Goal: Task Accomplishment & Management: Complete application form

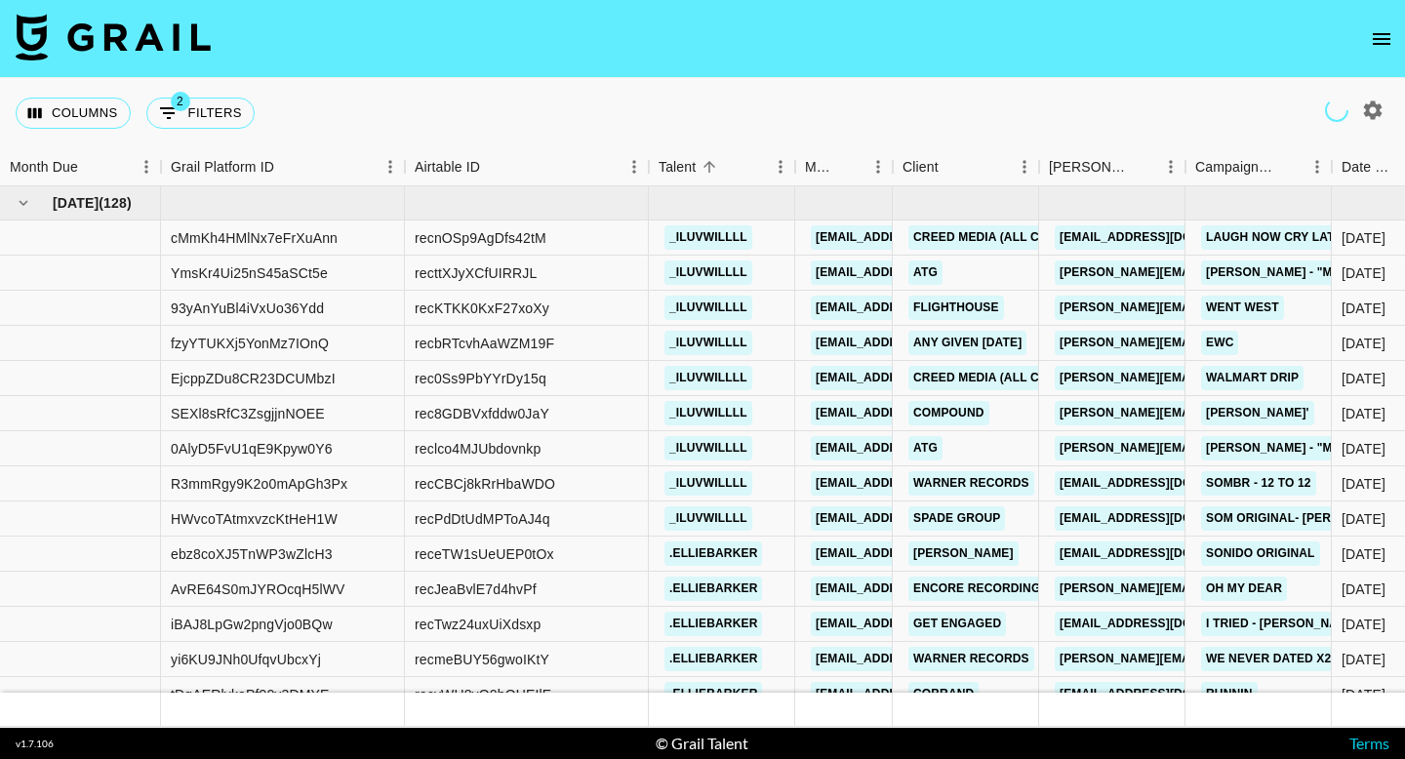
click at [1395, 23] on nav at bounding box center [702, 39] width 1405 height 78
click at [1370, 43] on icon "open drawer" at bounding box center [1381, 38] width 23 height 23
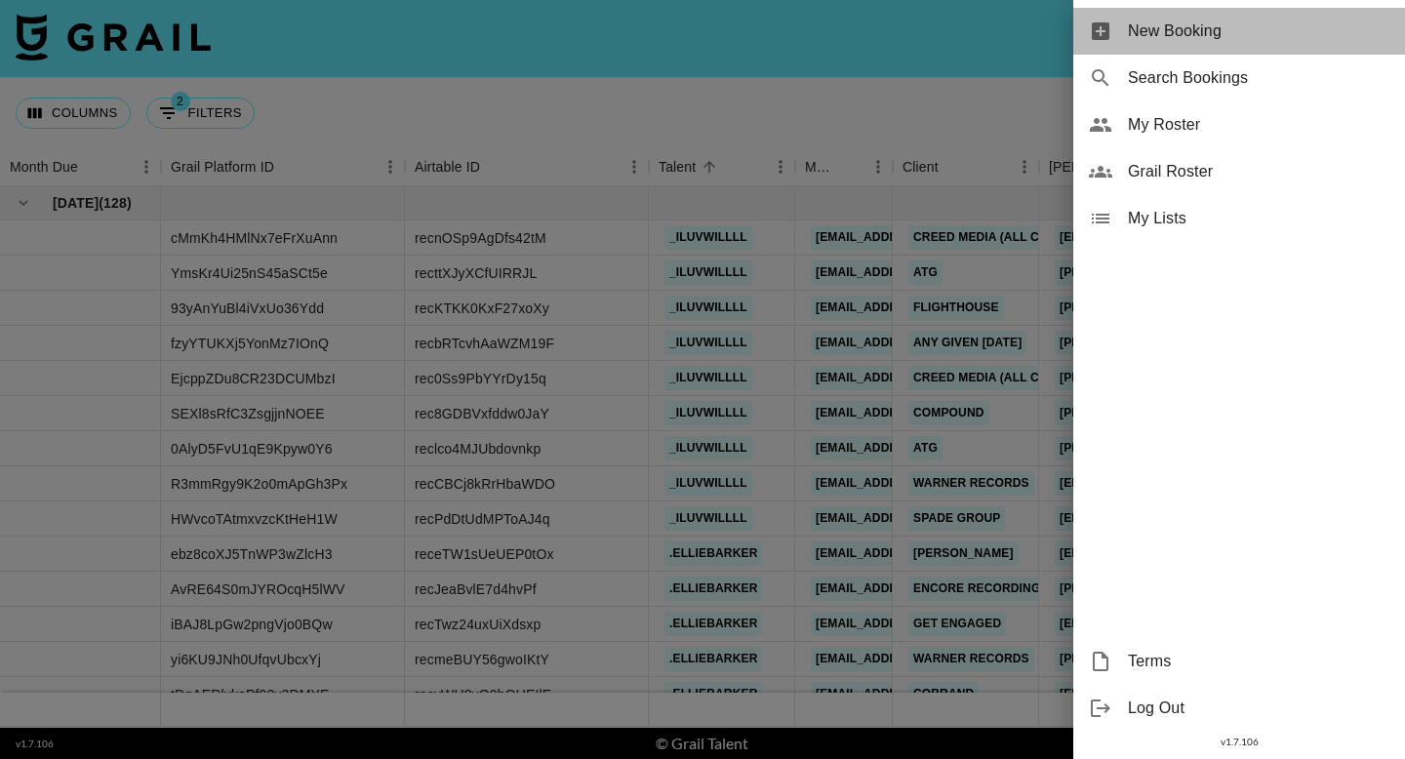
click at [1322, 39] on span "New Booking" at bounding box center [1259, 31] width 262 height 23
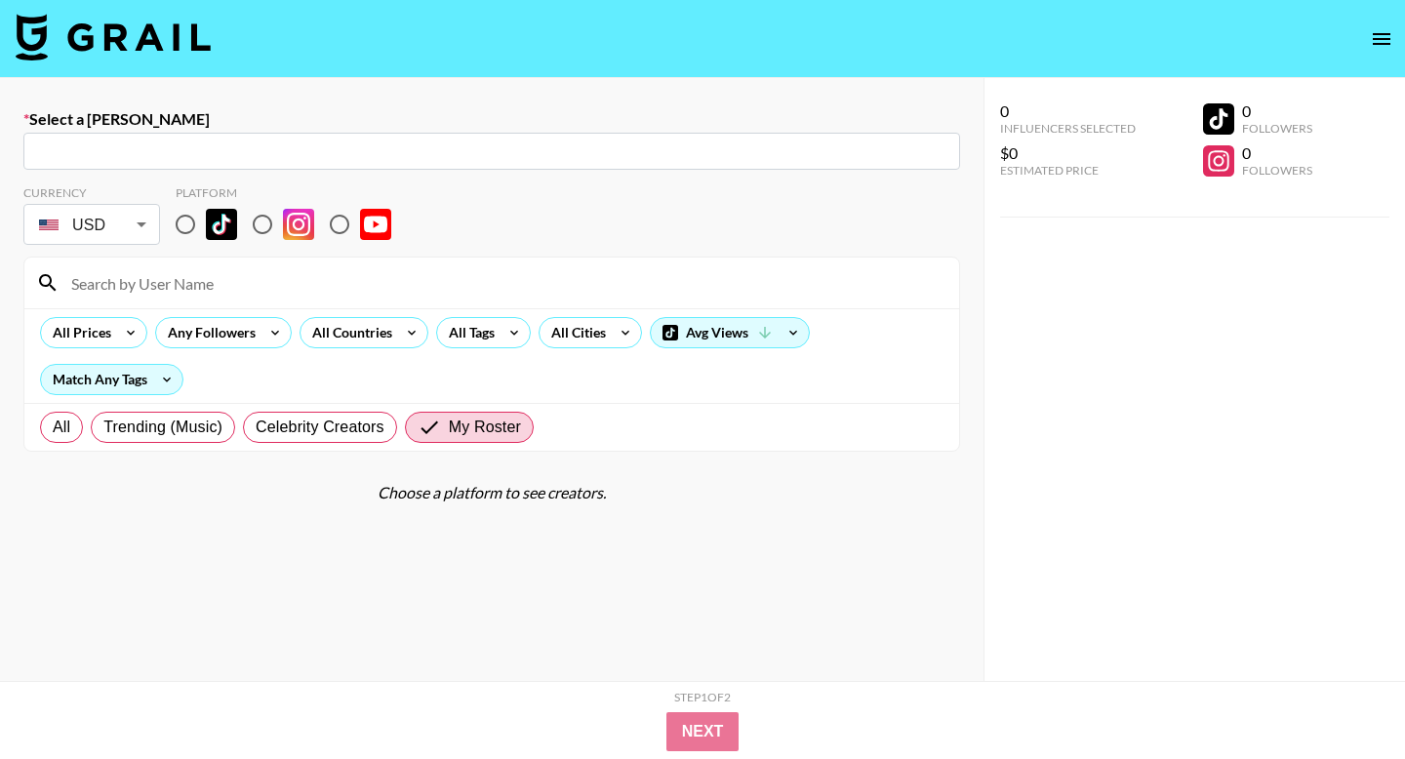
click at [454, 141] on input "text" at bounding box center [491, 152] width 913 height 22
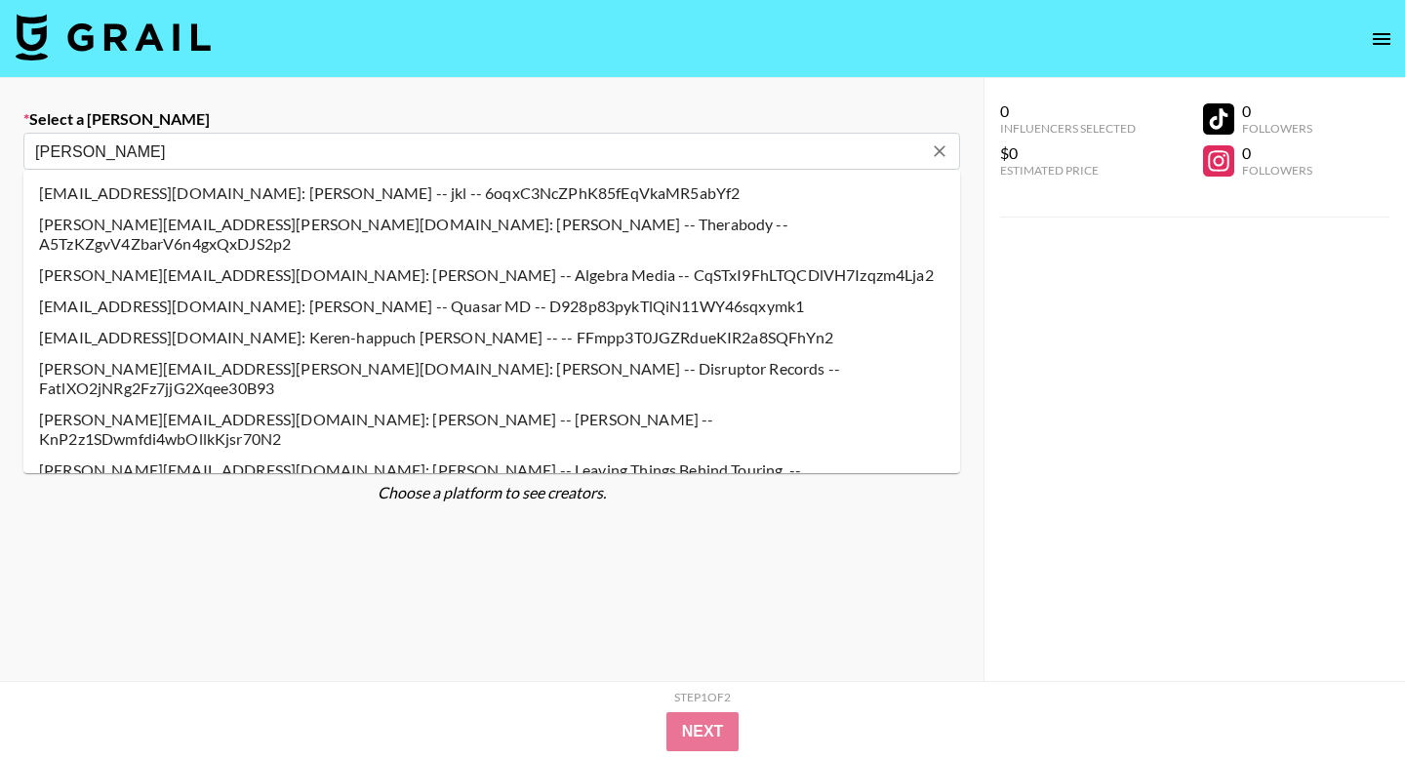
type input "anthony@atggroup.io: Anthony Abbondanza -- Anthony - ATG -- WZja6j9BrHM1MFm9SXt…"
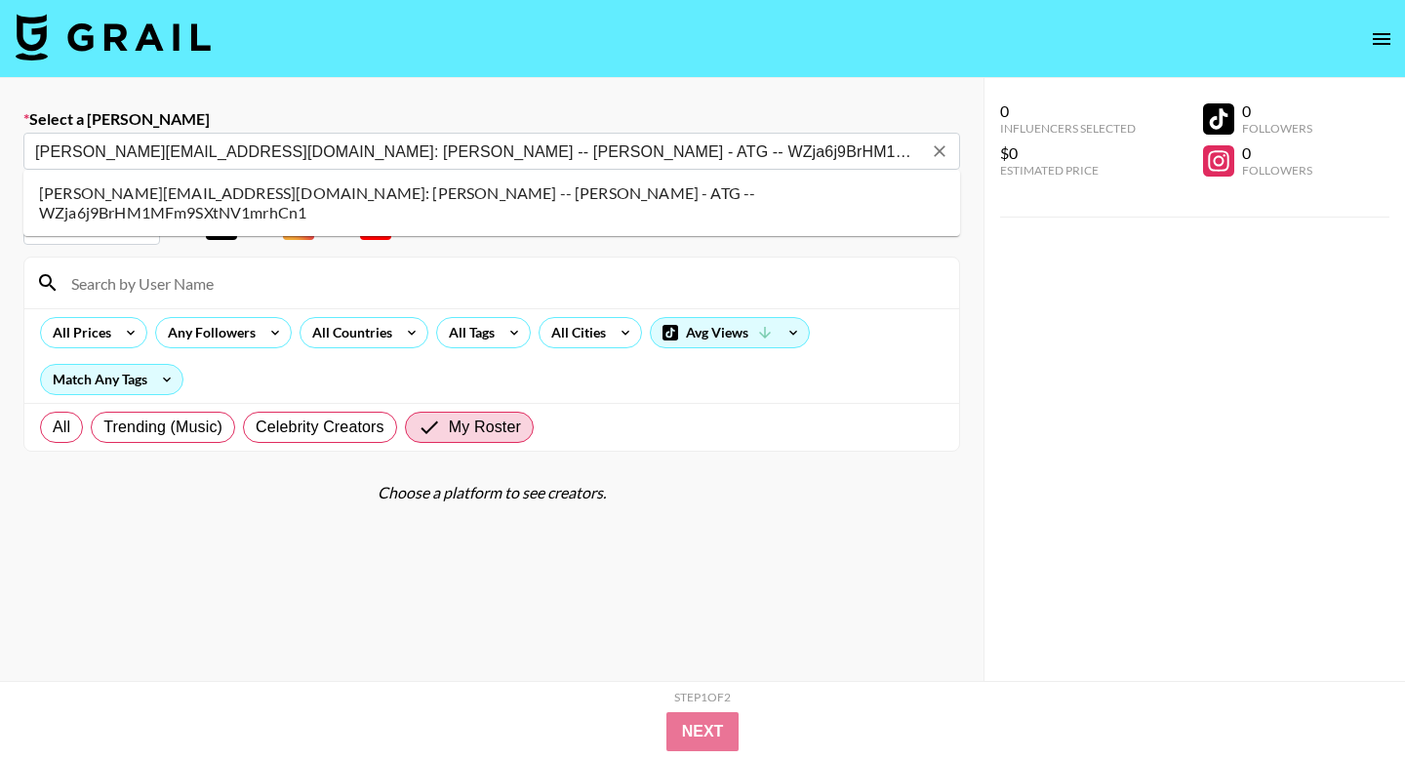
click at [241, 199] on li "anthony@atggroup.io: Anthony Abbondanza -- Anthony - ATG -- WZja6j9BrHM1MFm9SXt…" at bounding box center [491, 203] width 937 height 51
select select "Song"
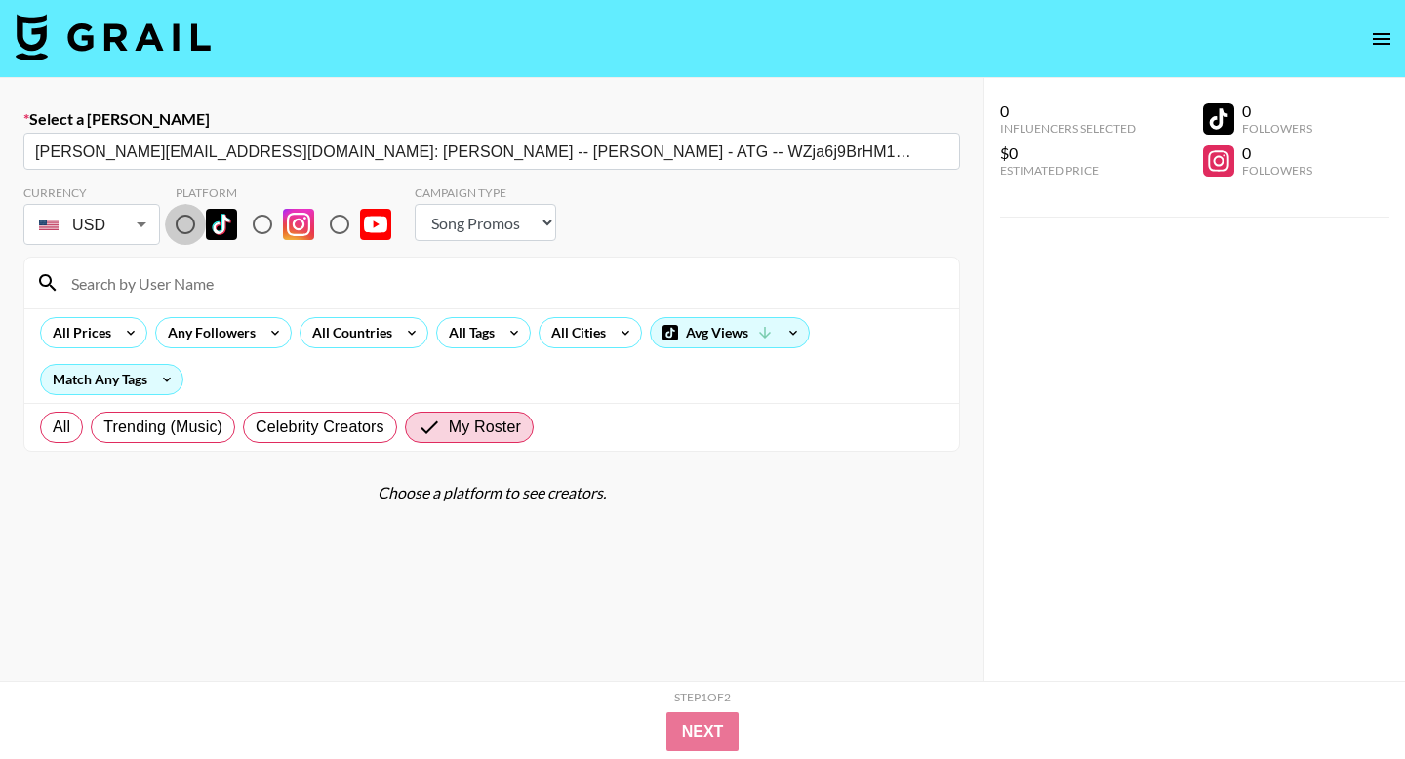
click at [186, 220] on input "radio" at bounding box center [185, 224] width 41 height 41
radio input "true"
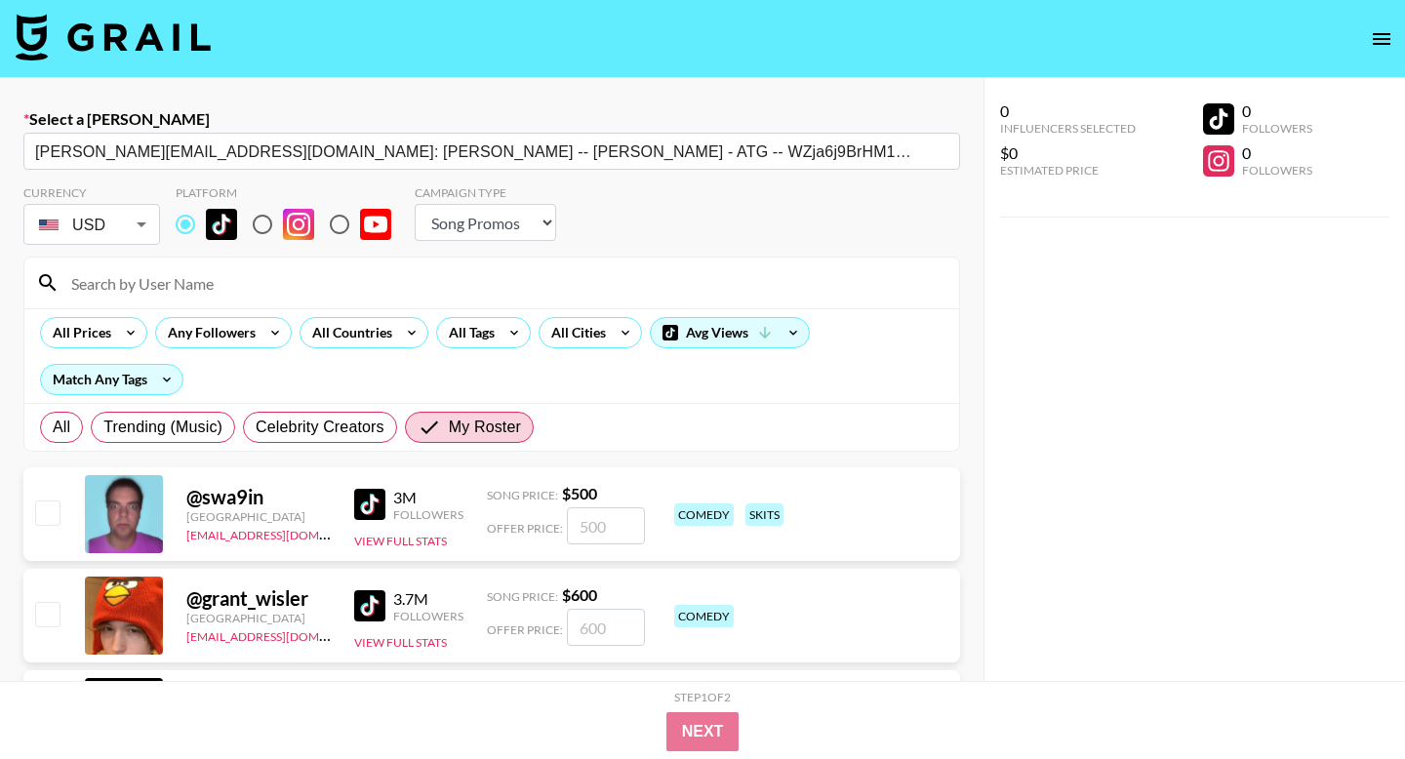
click at [186, 280] on input at bounding box center [504, 282] width 888 height 31
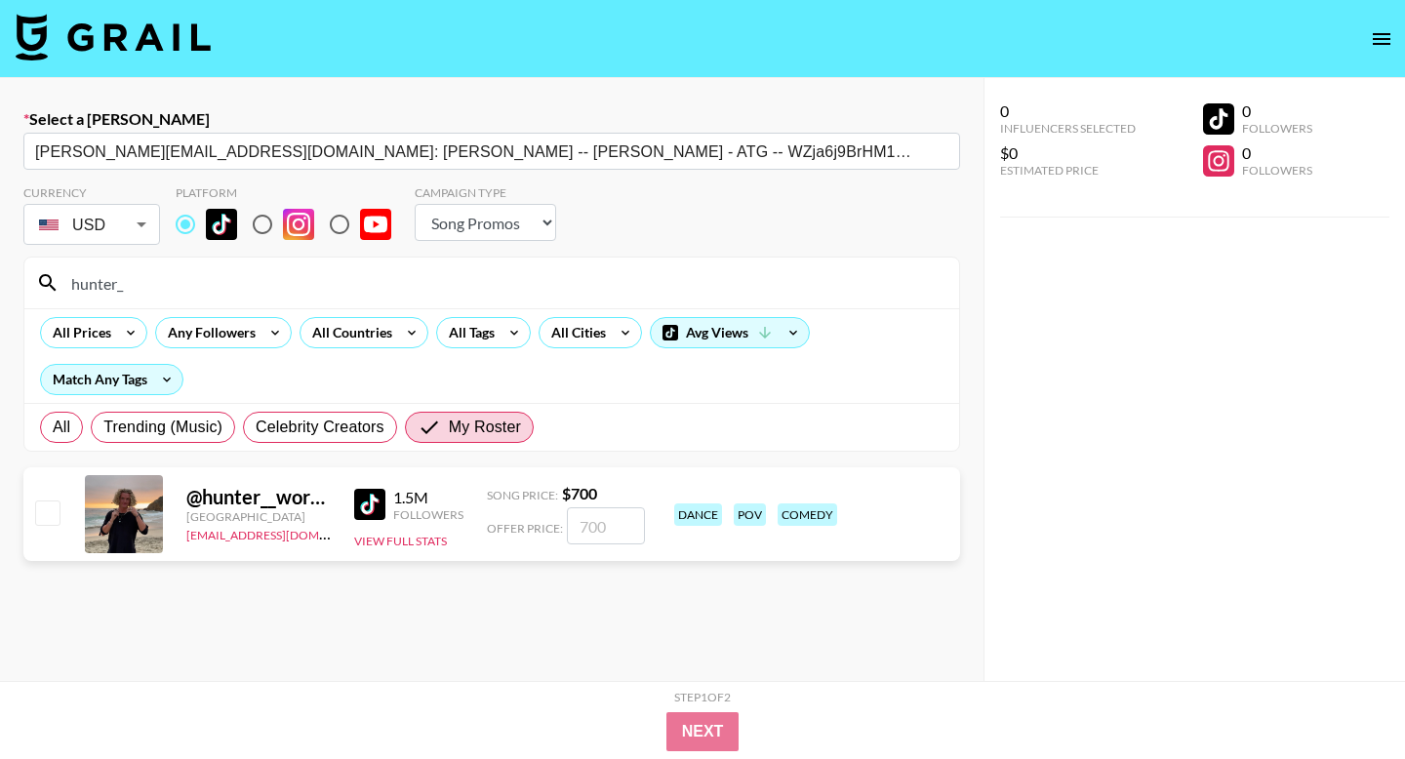
type input "hunter_"
click at [601, 525] on input "number" at bounding box center [606, 525] width 78 height 37
checkbox input "true"
type input "8"
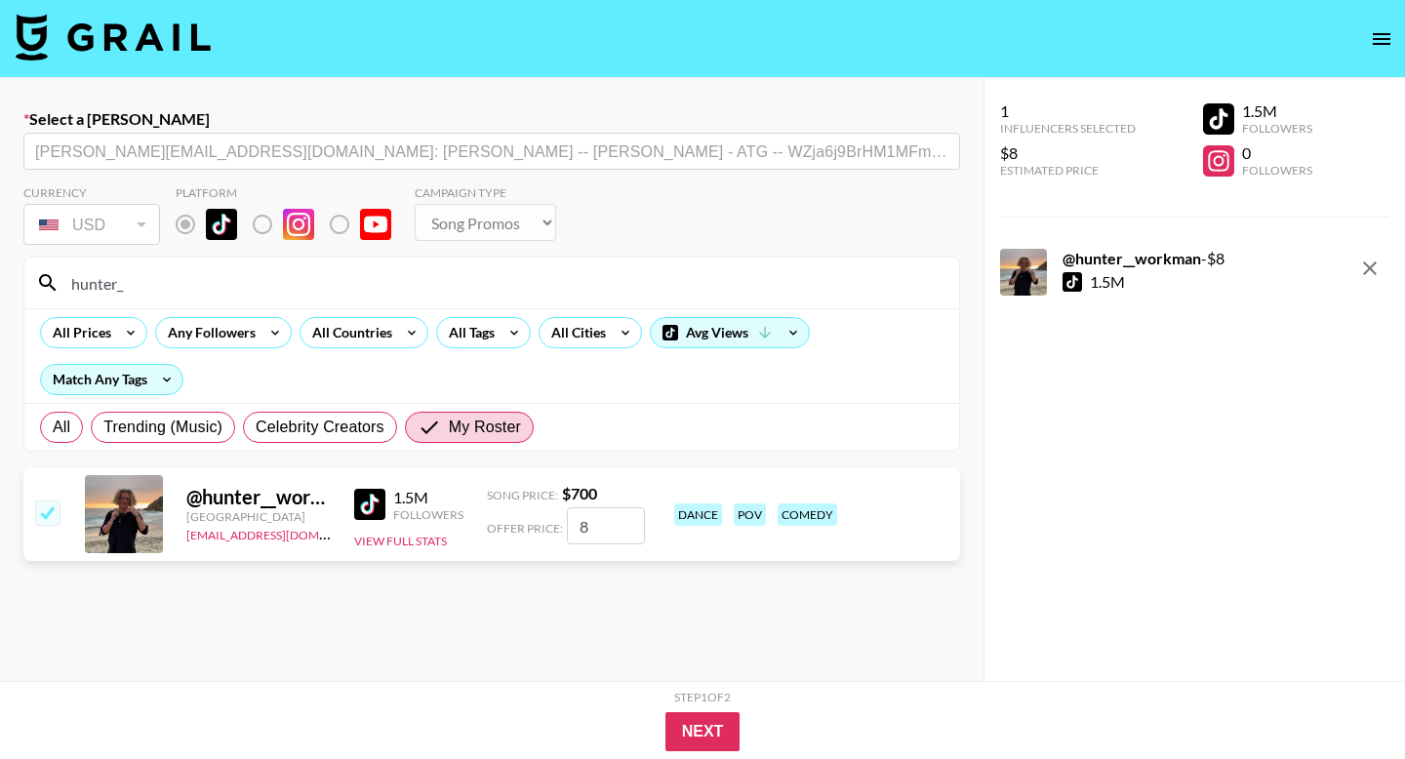
checkbox input "false"
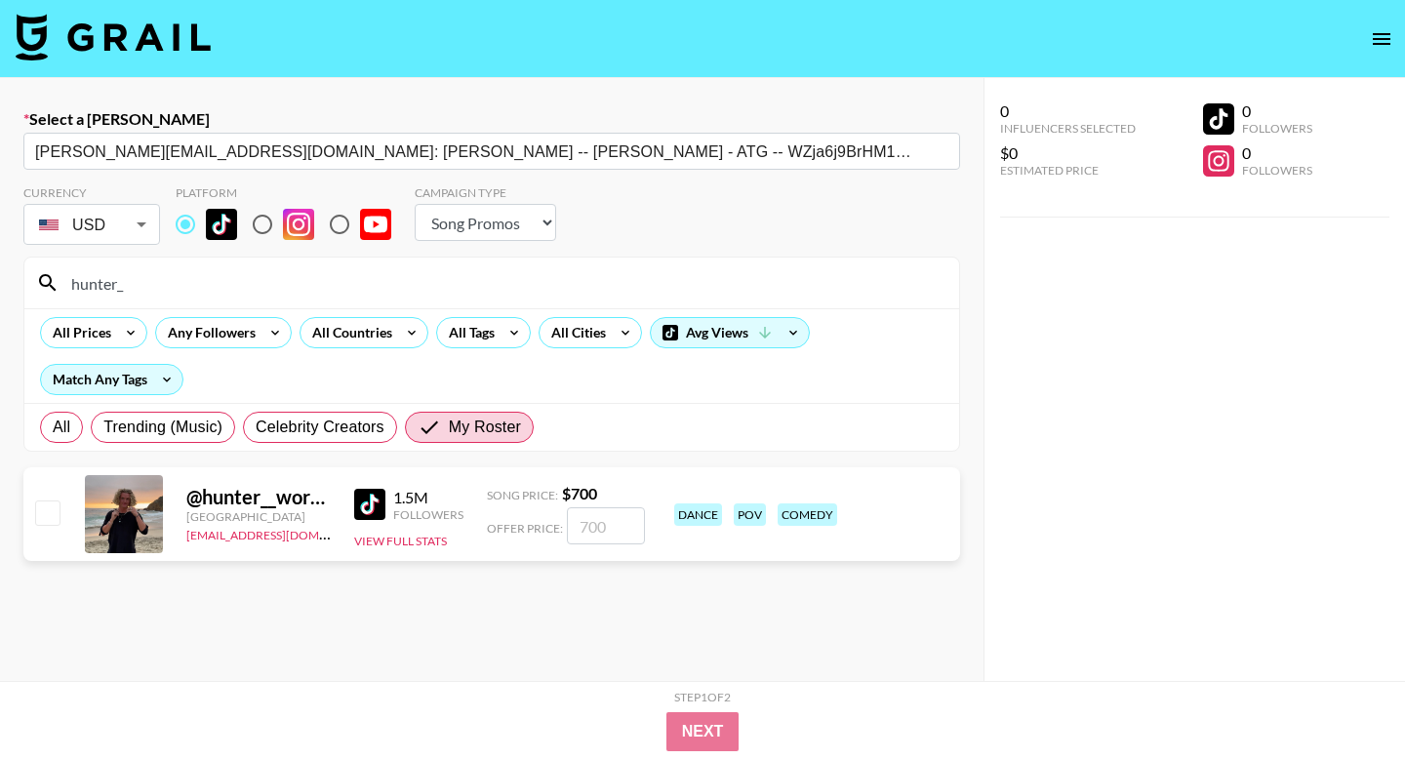
checkbox input "true"
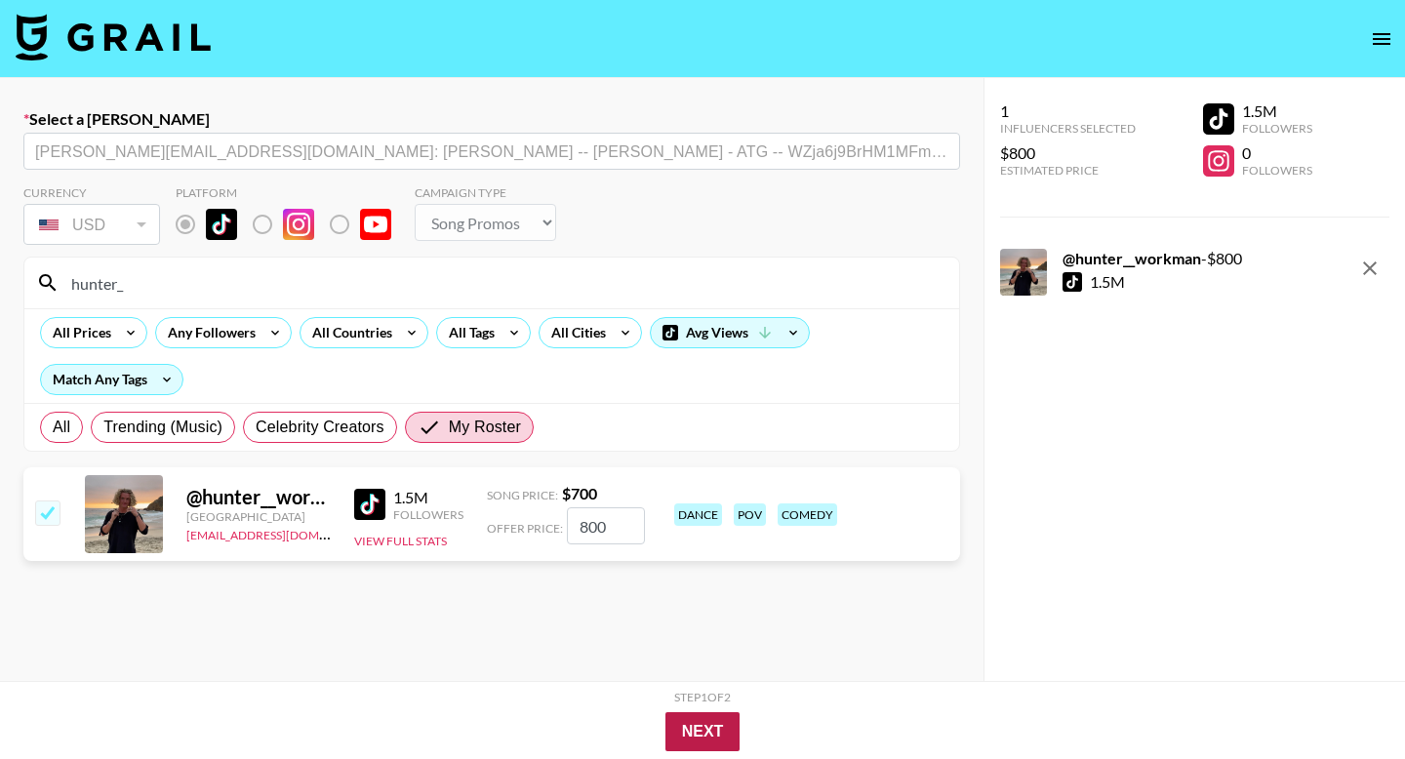
type input "800"
click at [690, 742] on button "Next" at bounding box center [703, 731] width 75 height 39
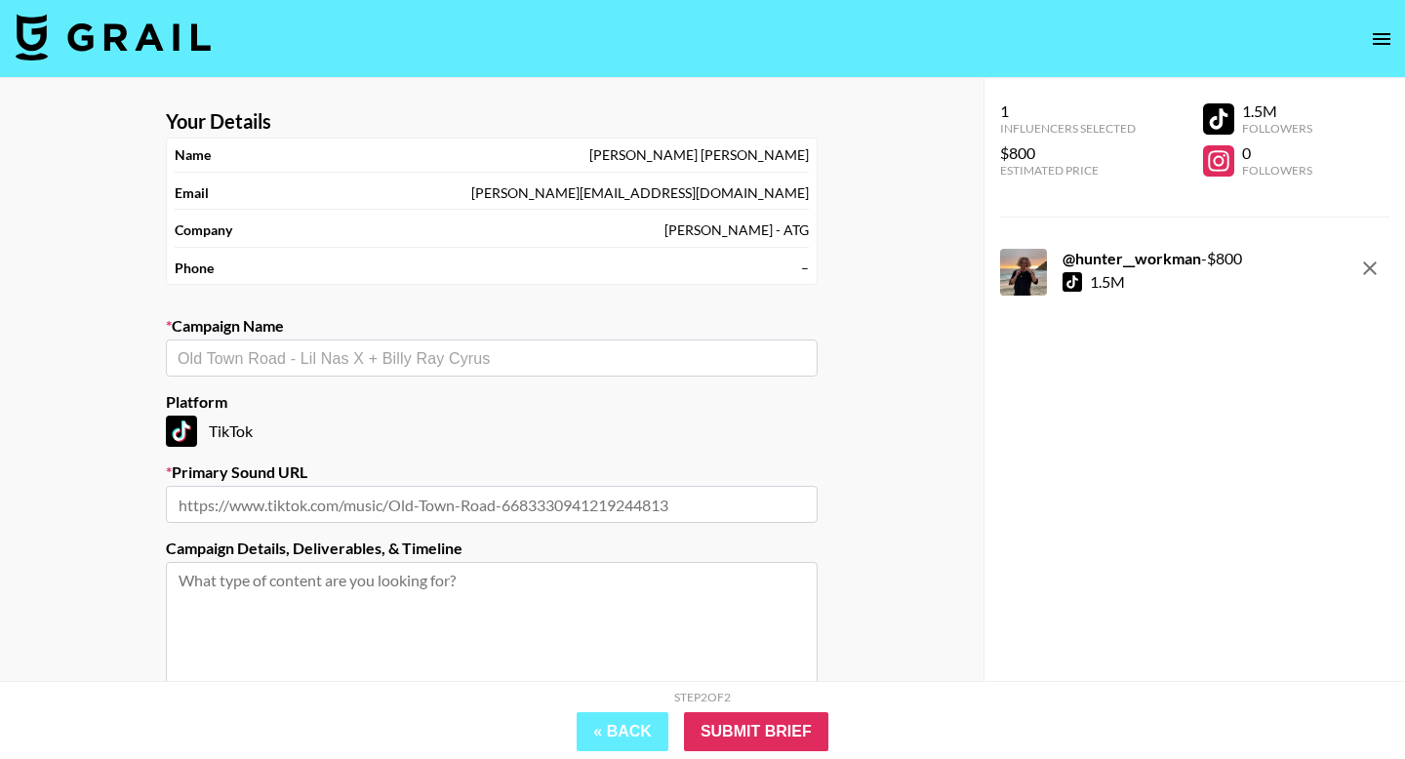
click at [423, 384] on section "Your Details Name Anthony Abbondanza Email anthony@atggroup.io Company Anthony …" at bounding box center [491, 465] width 683 height 742
click at [430, 358] on input "text" at bounding box center [492, 358] width 628 height 22
click at [424, 394] on li "Add New Campaign: "walking on a dream"" at bounding box center [492, 399] width 652 height 31
type input "walking on a dream"
click at [454, 508] on input "text" at bounding box center [492, 504] width 652 height 37
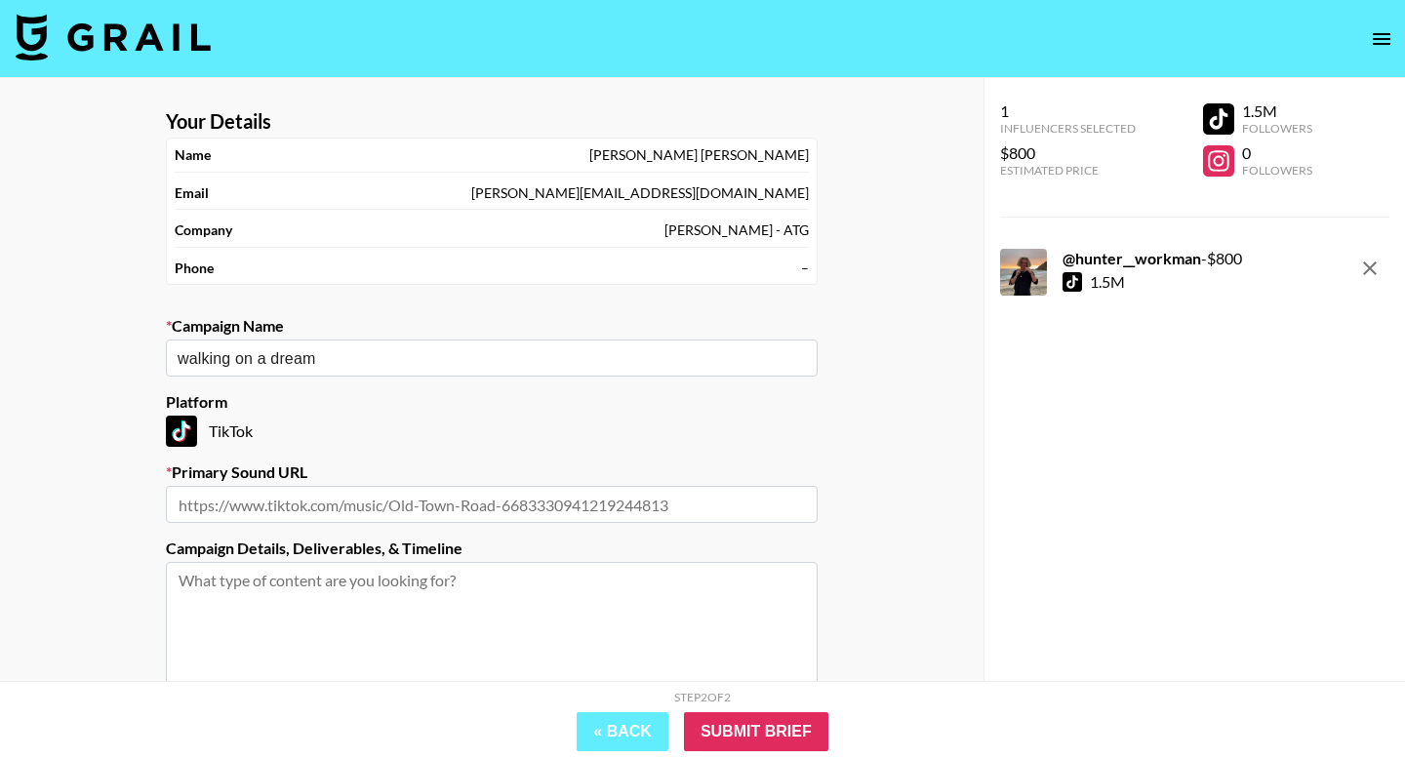
paste input "https://www.tiktok.com/music/Walking-On-A-Dream-Resurrection-7552772933091543057"
type input "https://www.tiktok.com/music/Walking-On-A-Dream-Resurrection-7552772933091543057"
click at [756, 746] on input "Submit Brief" at bounding box center [756, 731] width 144 height 39
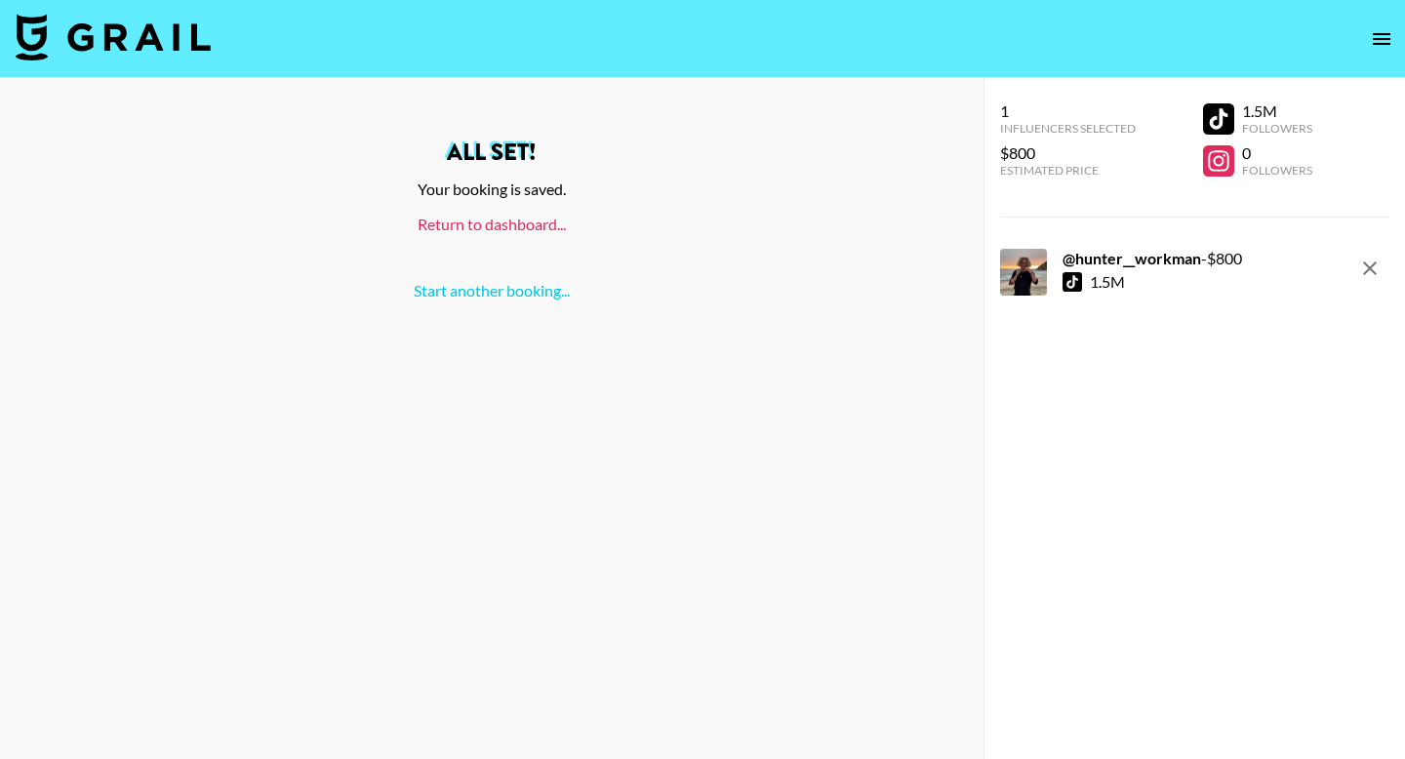
click at [494, 225] on link "Return to dashboard..." at bounding box center [492, 224] width 148 height 19
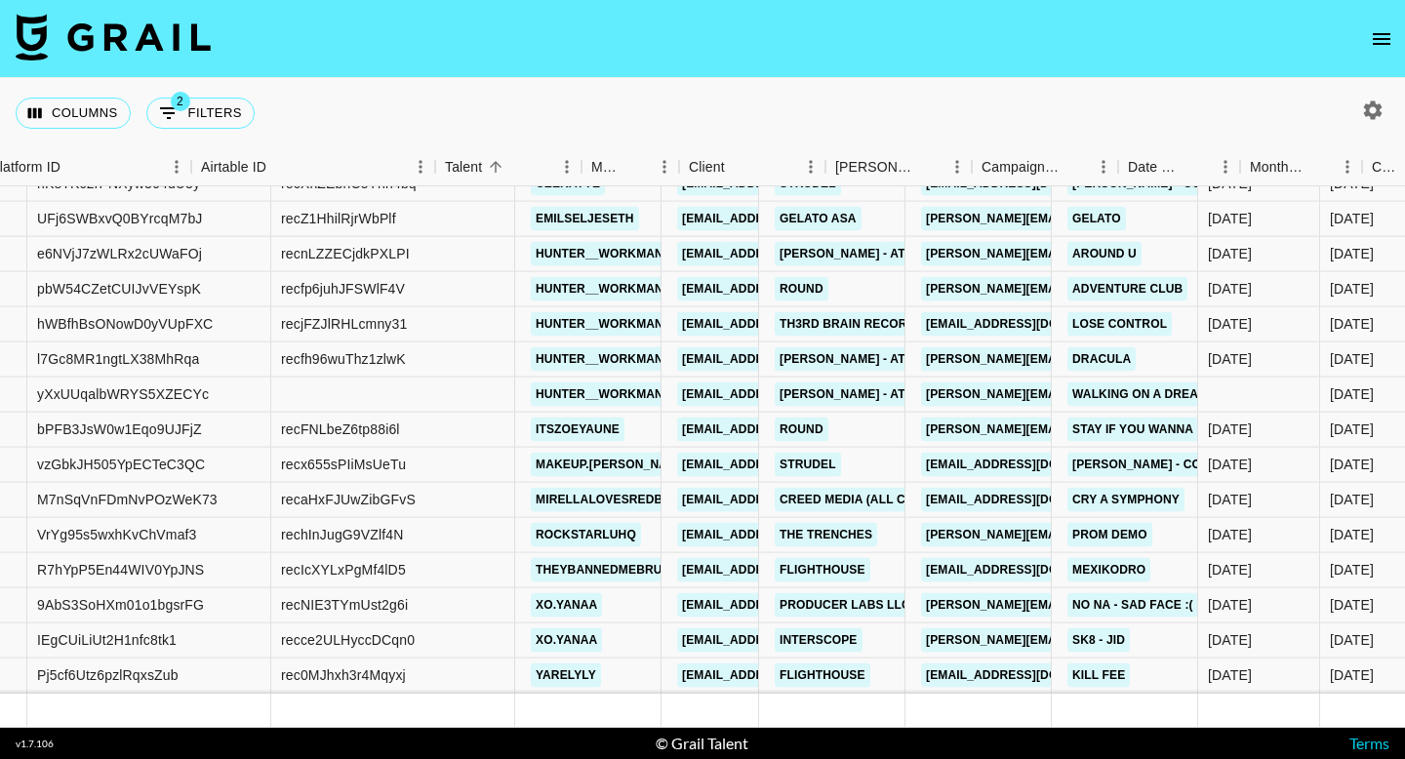
scroll to position [10228, 407]
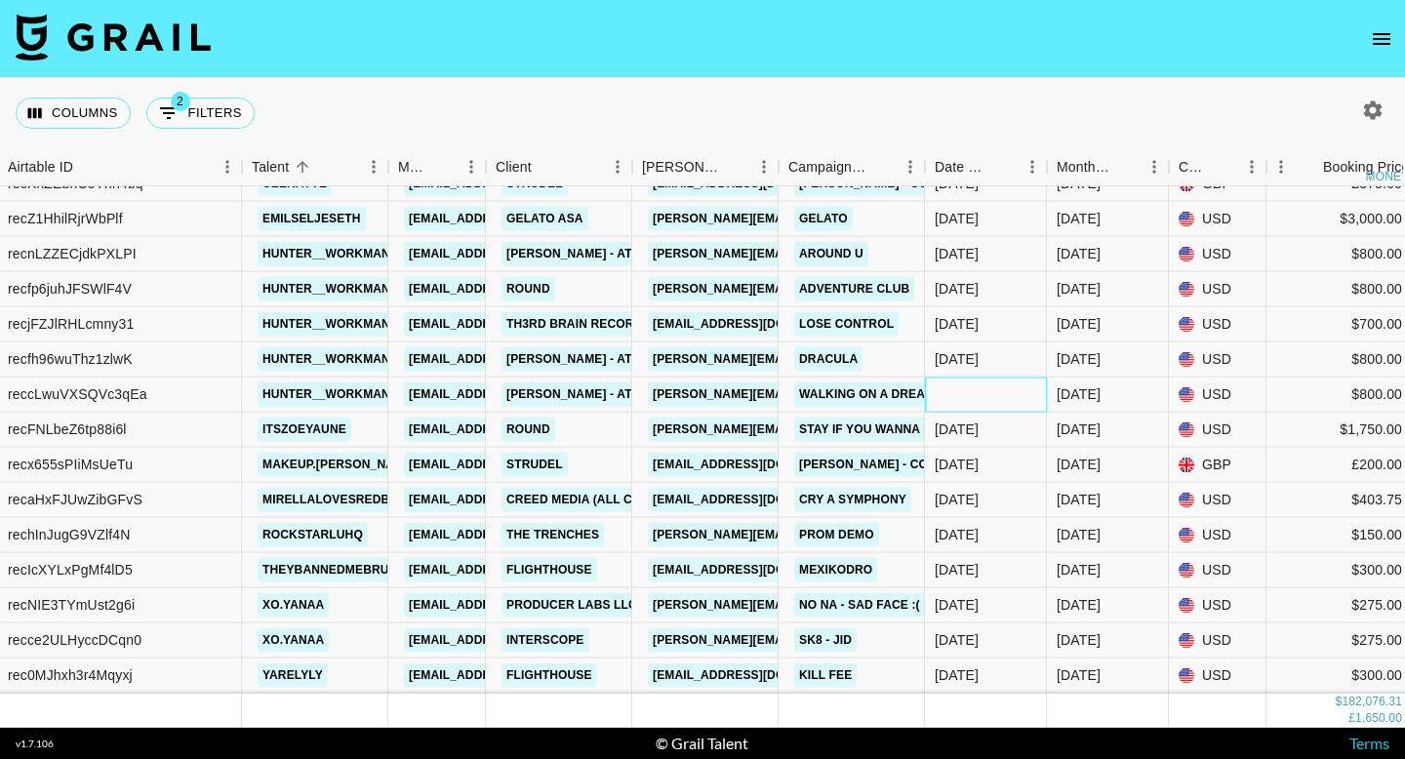
click at [959, 383] on div at bounding box center [986, 395] width 122 height 35
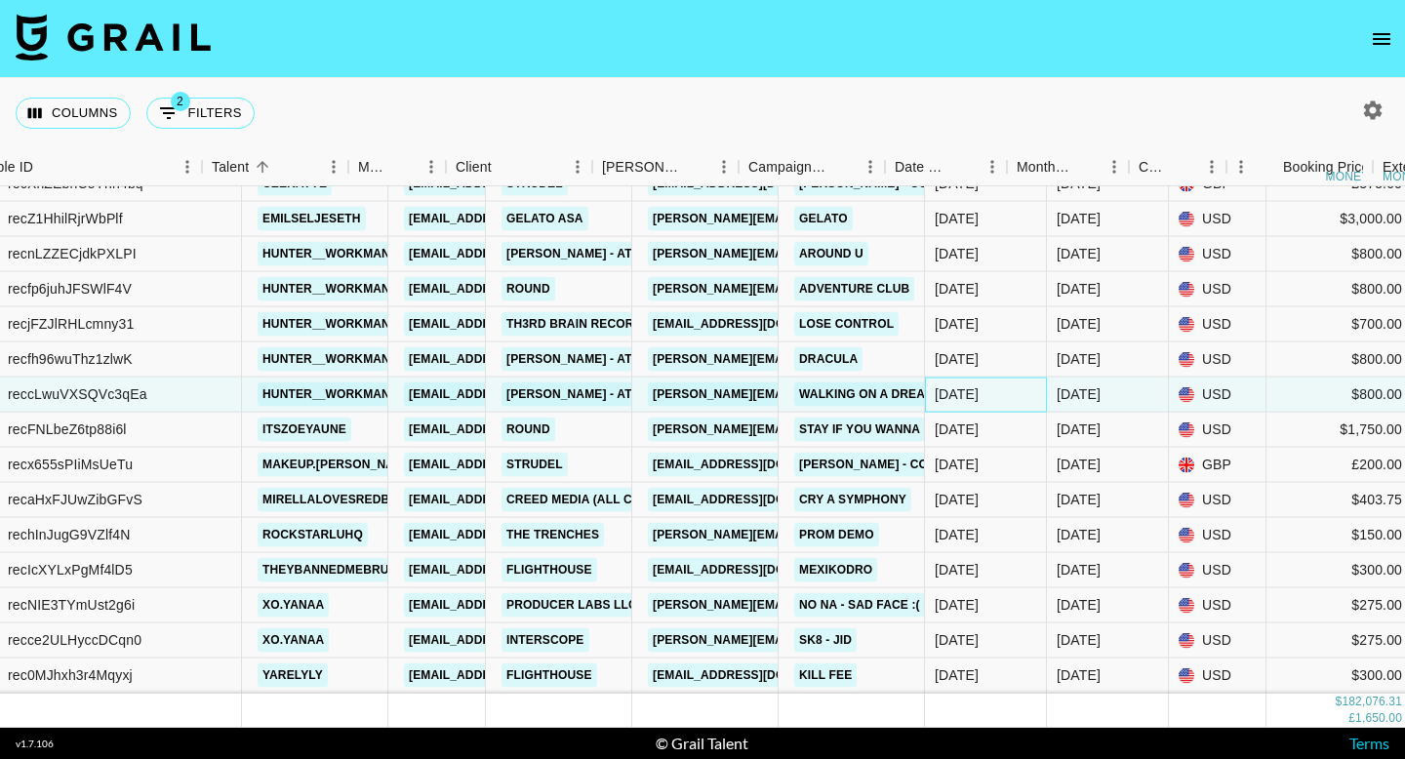
scroll to position [10228, 1149]
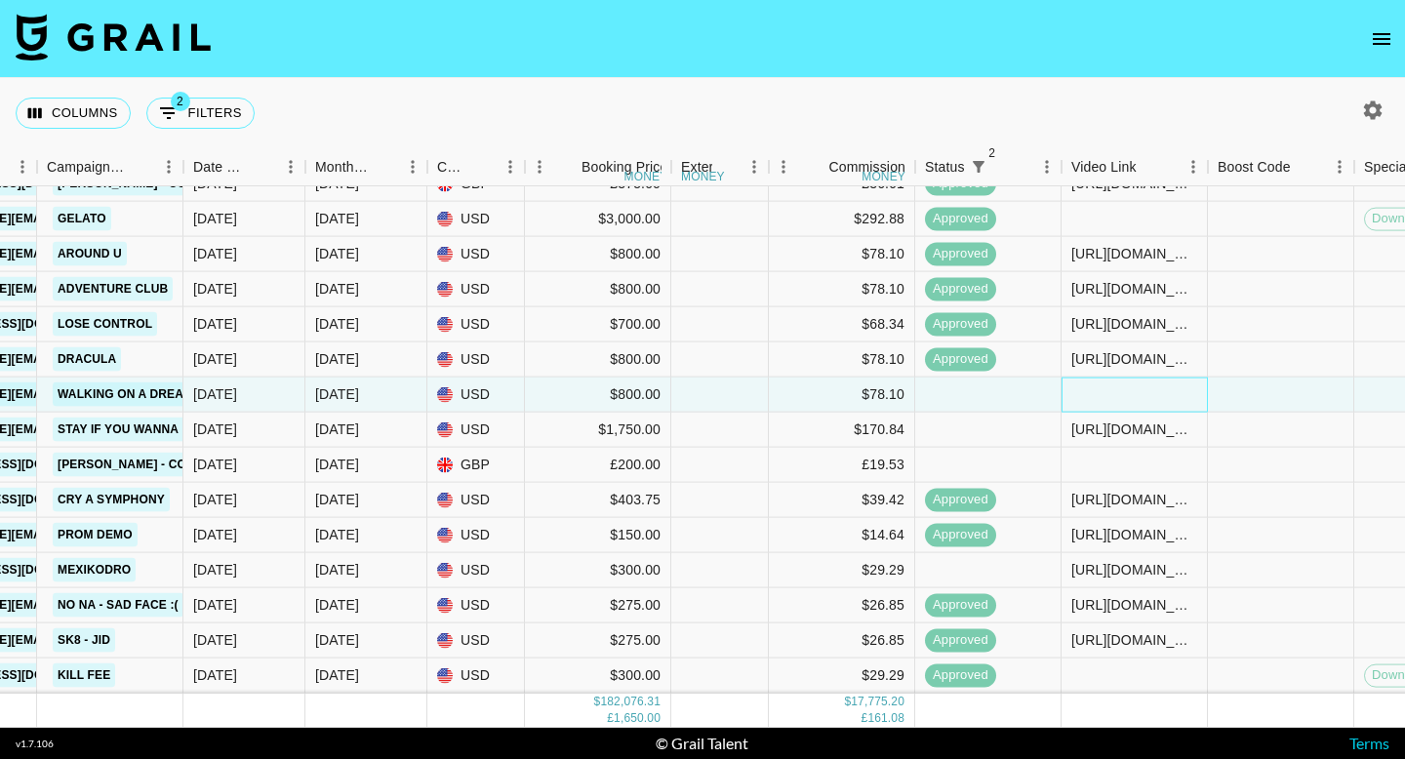
click at [1116, 385] on div at bounding box center [1135, 395] width 146 height 35
type input "[URL][DOMAIN_NAME]"
click at [1231, 390] on div at bounding box center [1281, 395] width 146 height 35
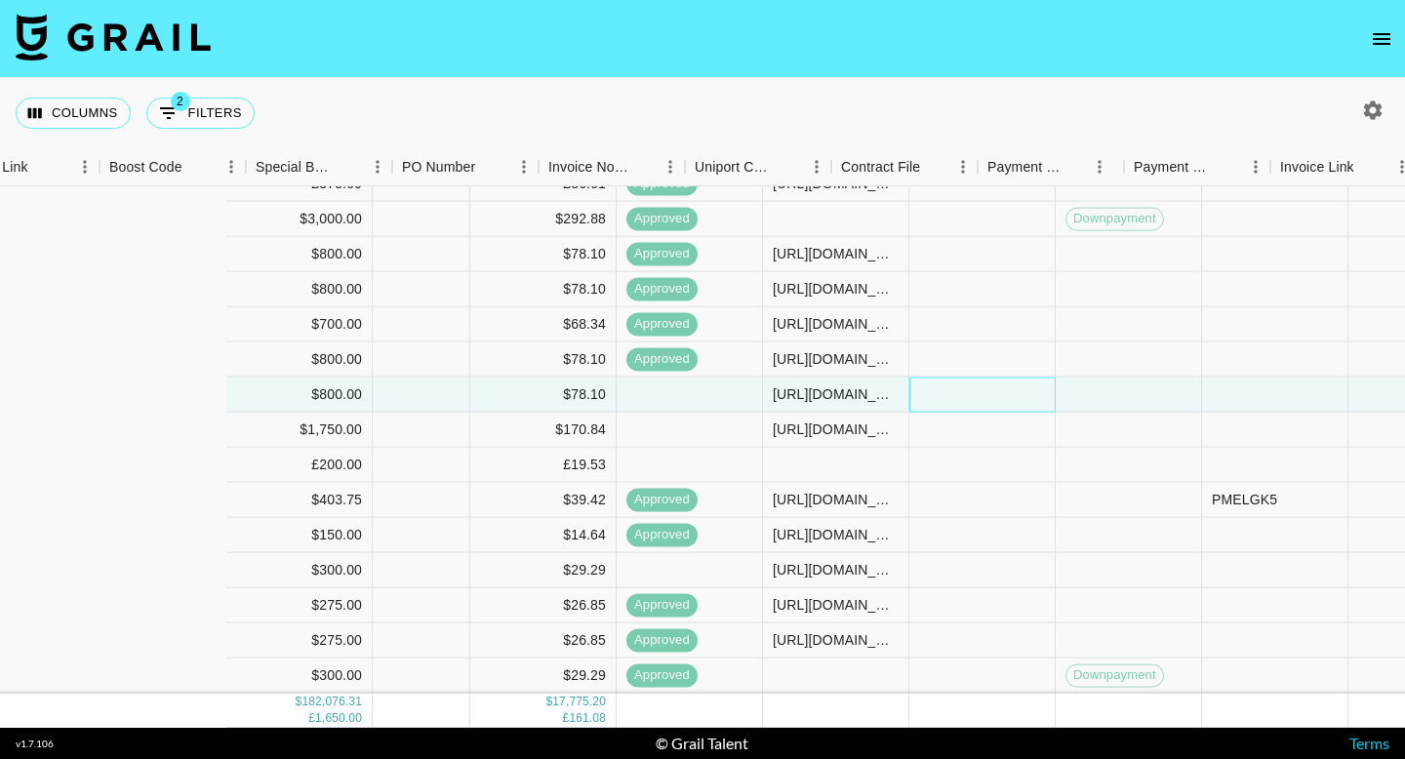
scroll to position [10228, 2347]
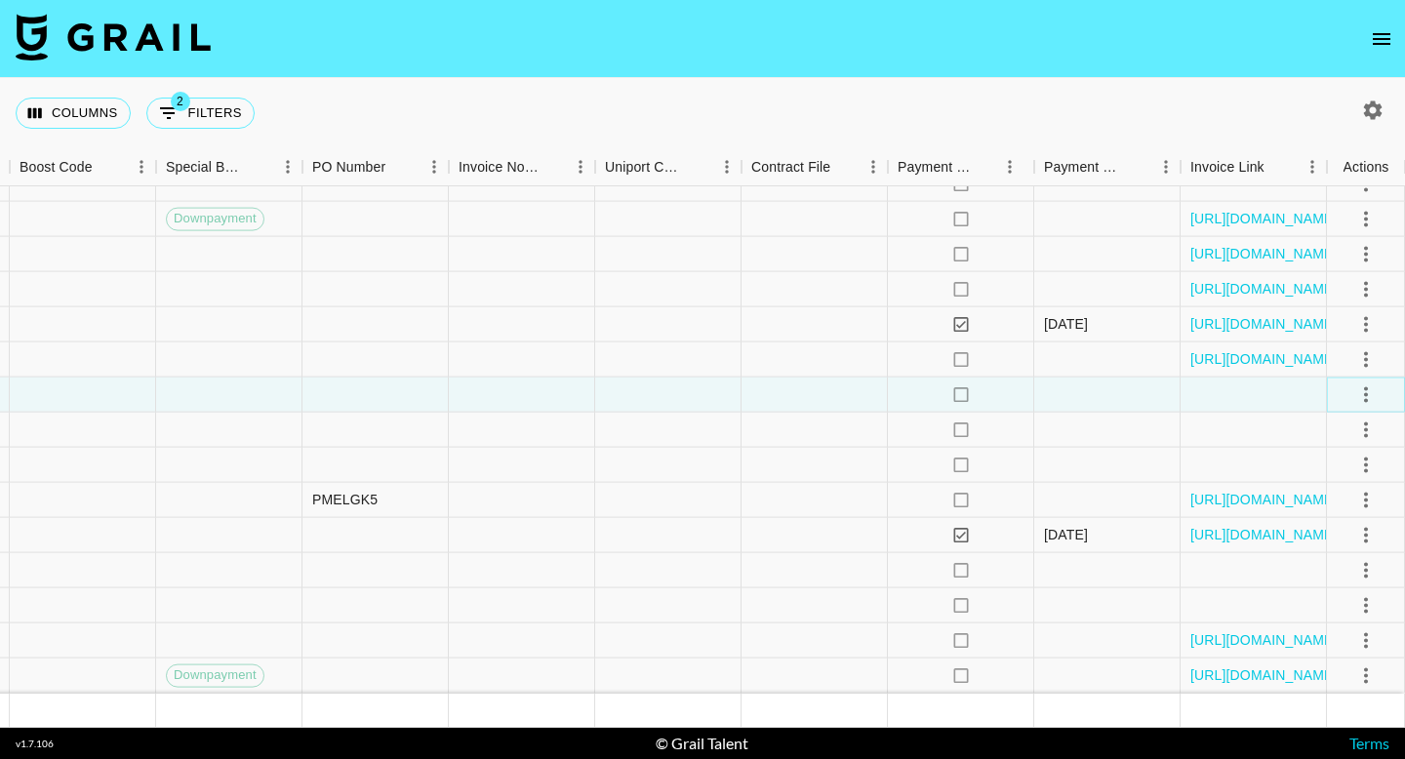
click at [1376, 386] on icon "select merge strategy" at bounding box center [1366, 394] width 23 height 23
click at [1365, 565] on li "Approve" at bounding box center [1341, 576] width 127 height 35
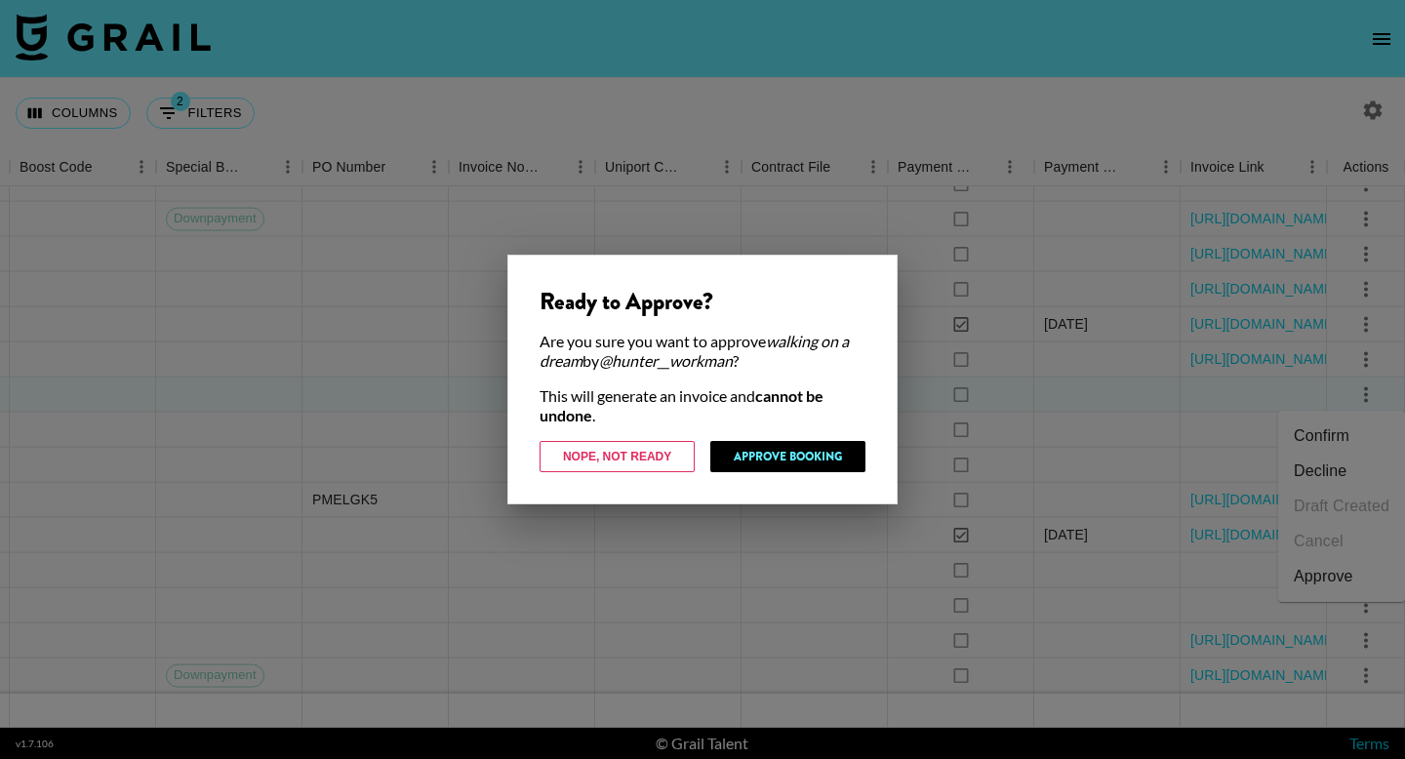
click at [782, 479] on div "Ready to Approve? Are you sure you want to approve walking on a dream by @ hunt…" at bounding box center [702, 380] width 390 height 250
click at [789, 463] on button "Approve Booking" at bounding box center [787, 456] width 155 height 31
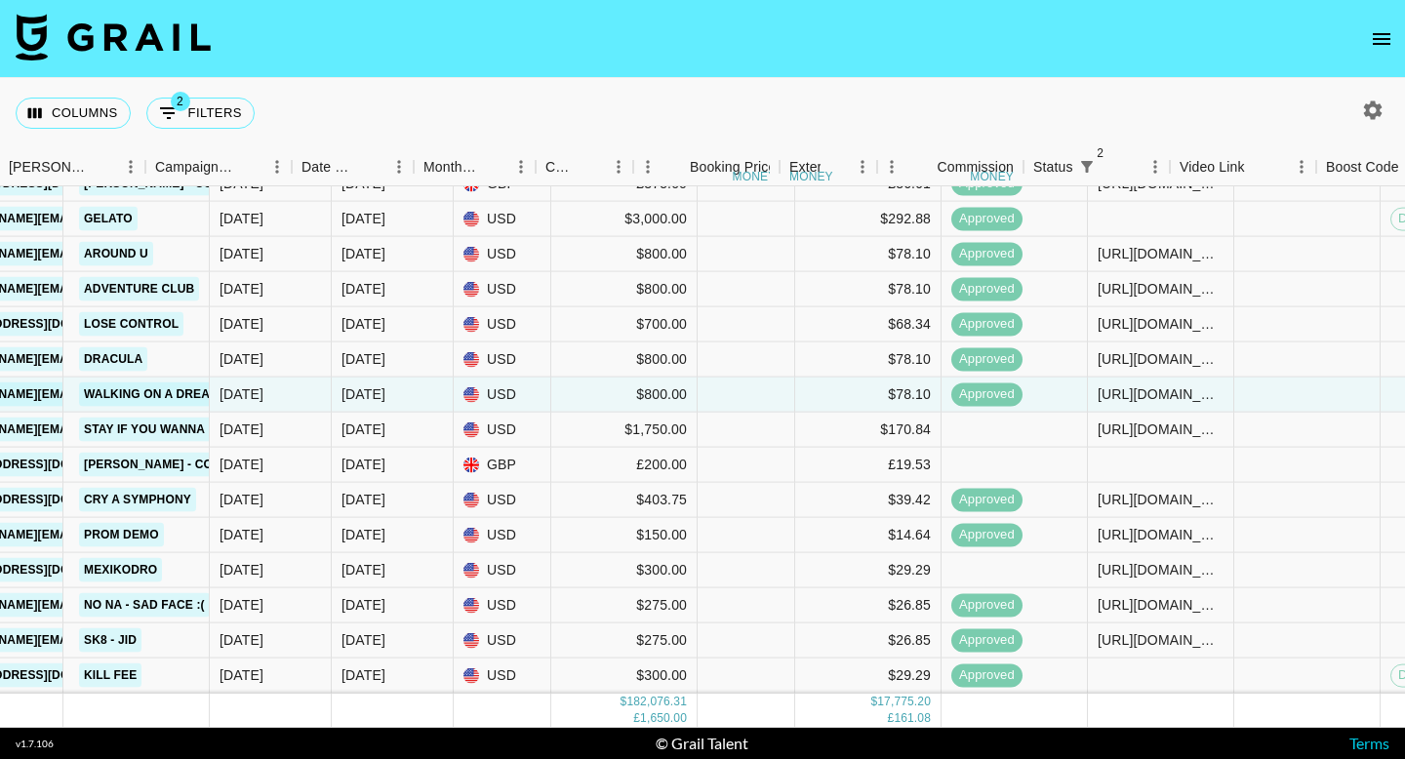
scroll to position [10228, 1040]
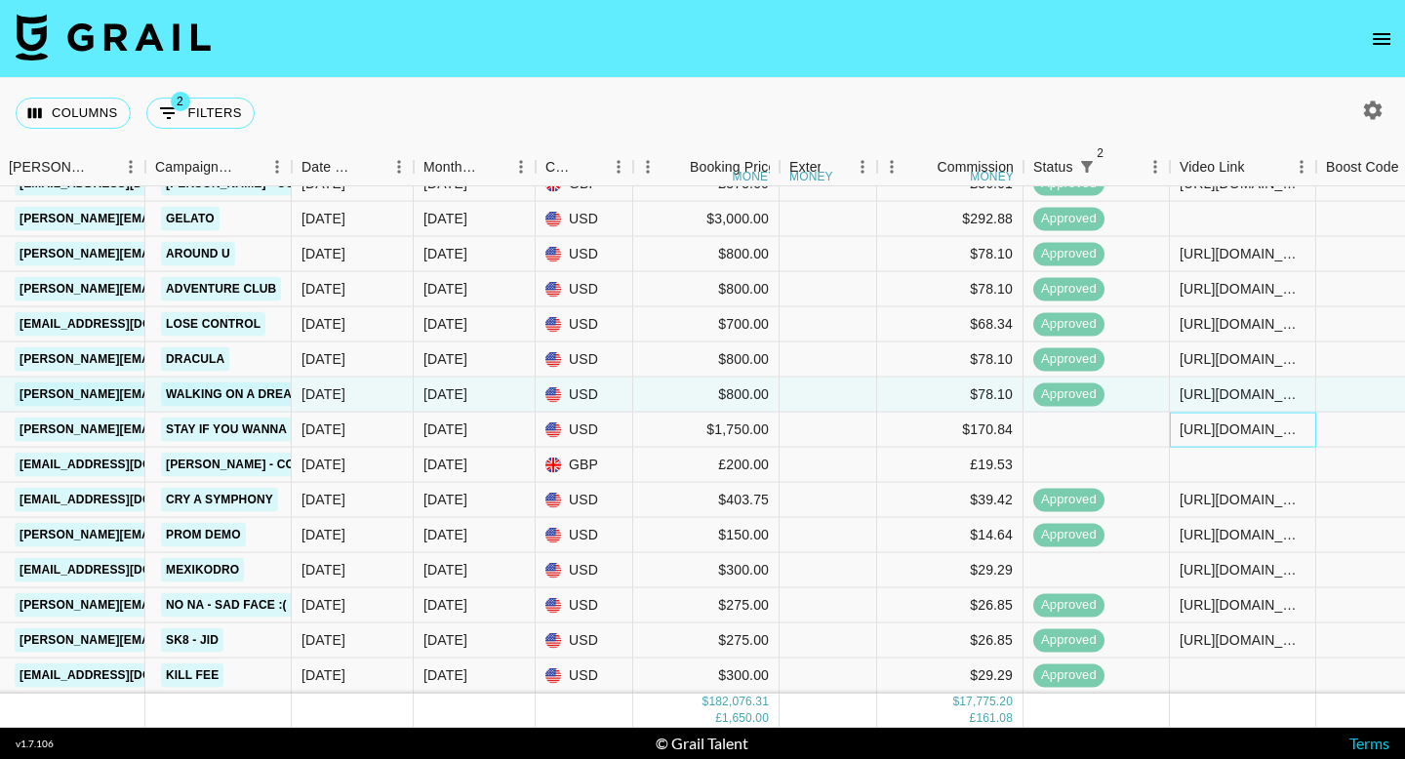
click at [1212, 435] on div "[URL][DOMAIN_NAME]" at bounding box center [1243, 430] width 126 height 20
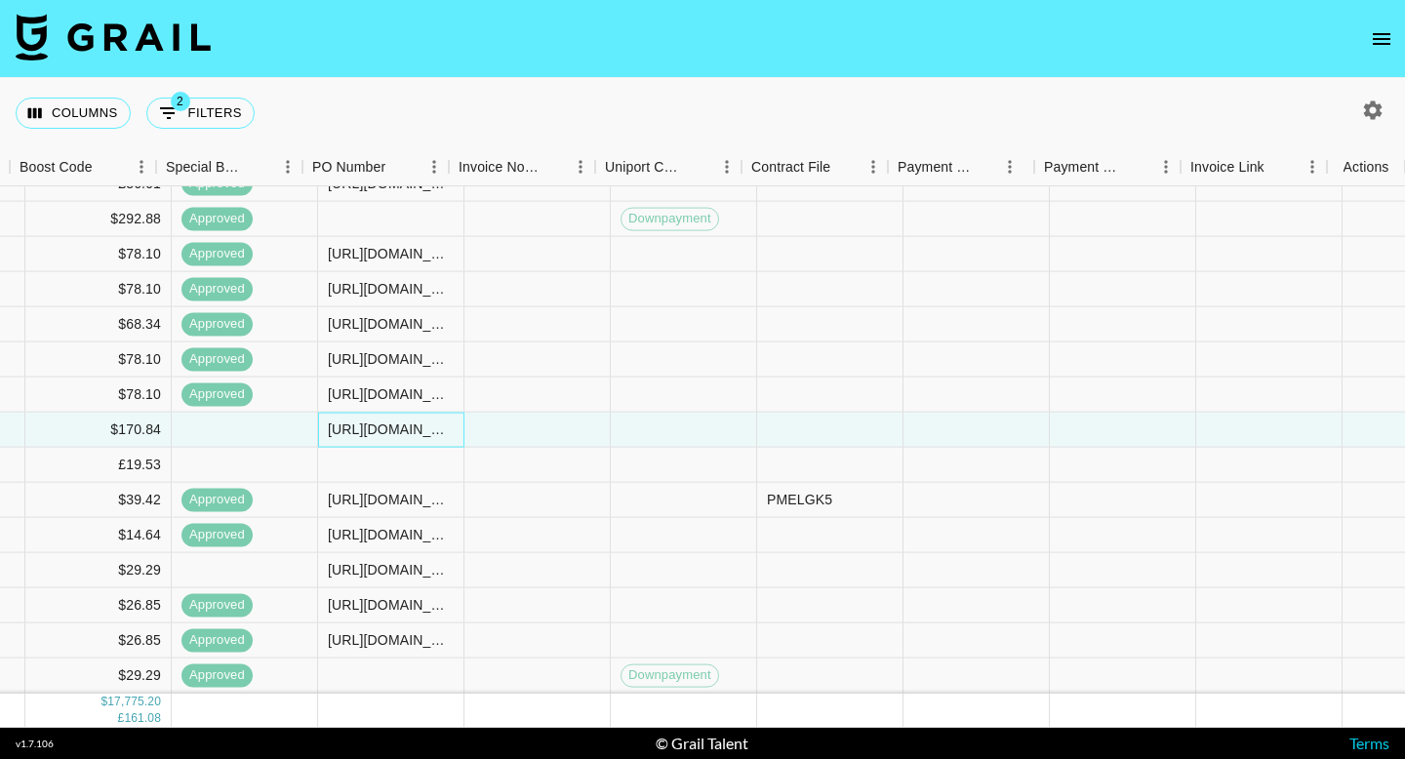
scroll to position [10228, 2347]
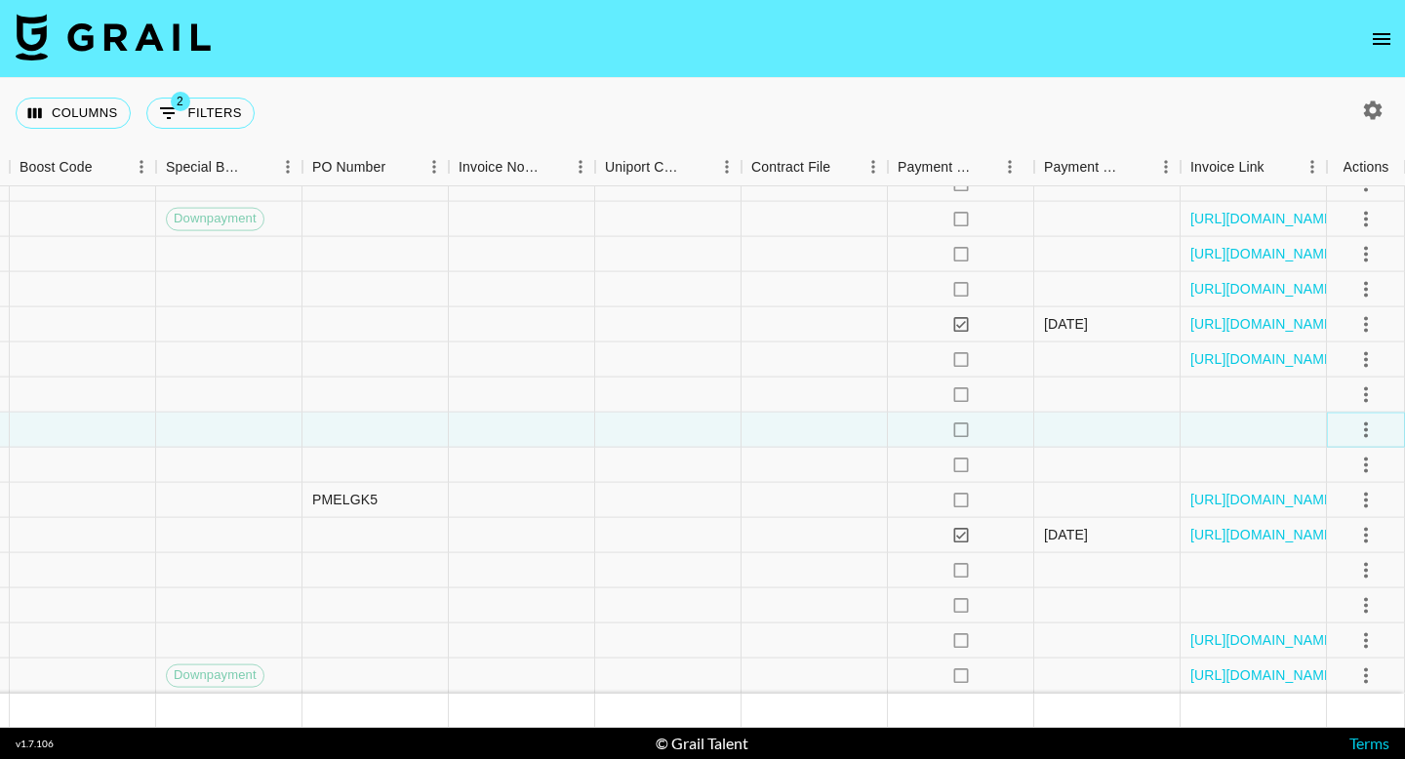
click at [1373, 421] on icon "select merge strategy" at bounding box center [1366, 429] width 23 height 23
click at [1354, 603] on li "Approve" at bounding box center [1341, 611] width 127 height 35
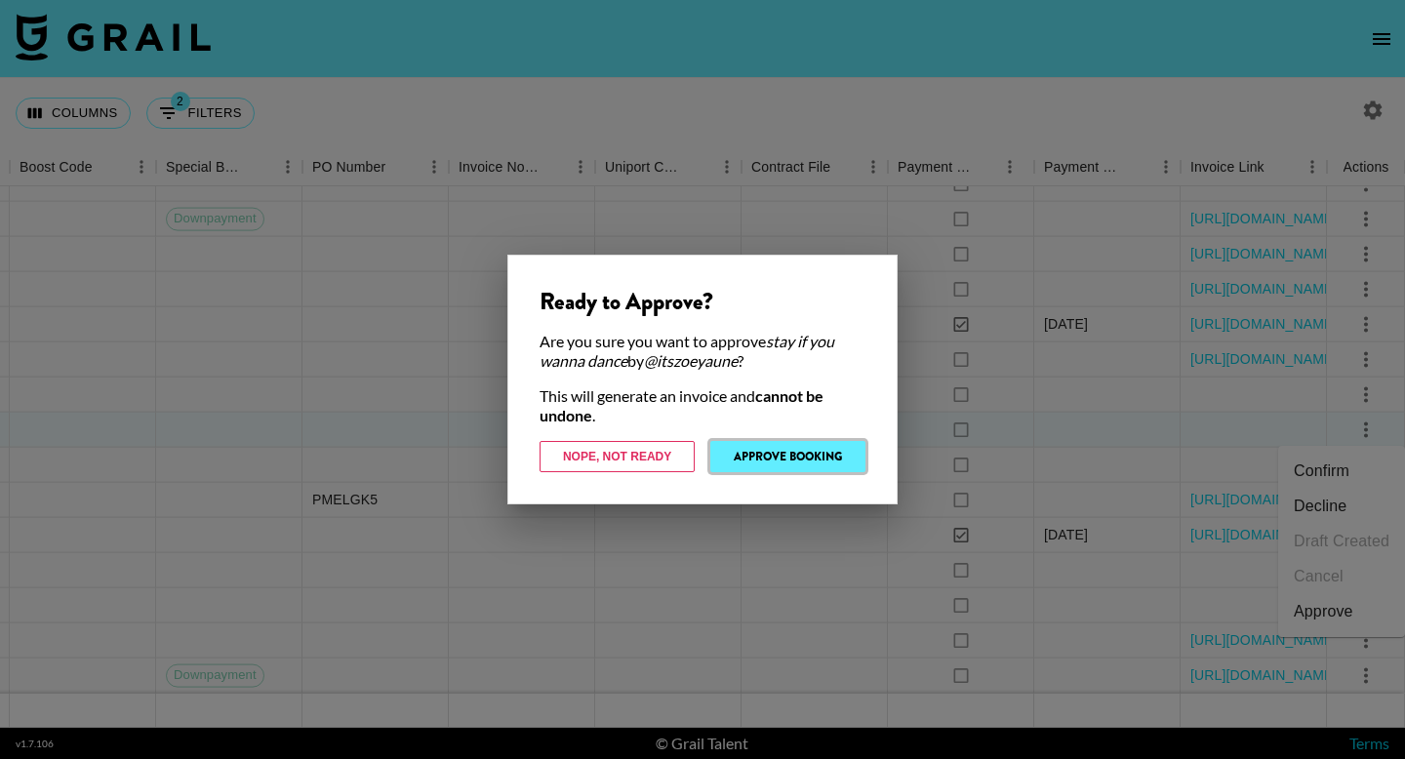
click at [795, 457] on button "Approve Booking" at bounding box center [787, 456] width 155 height 31
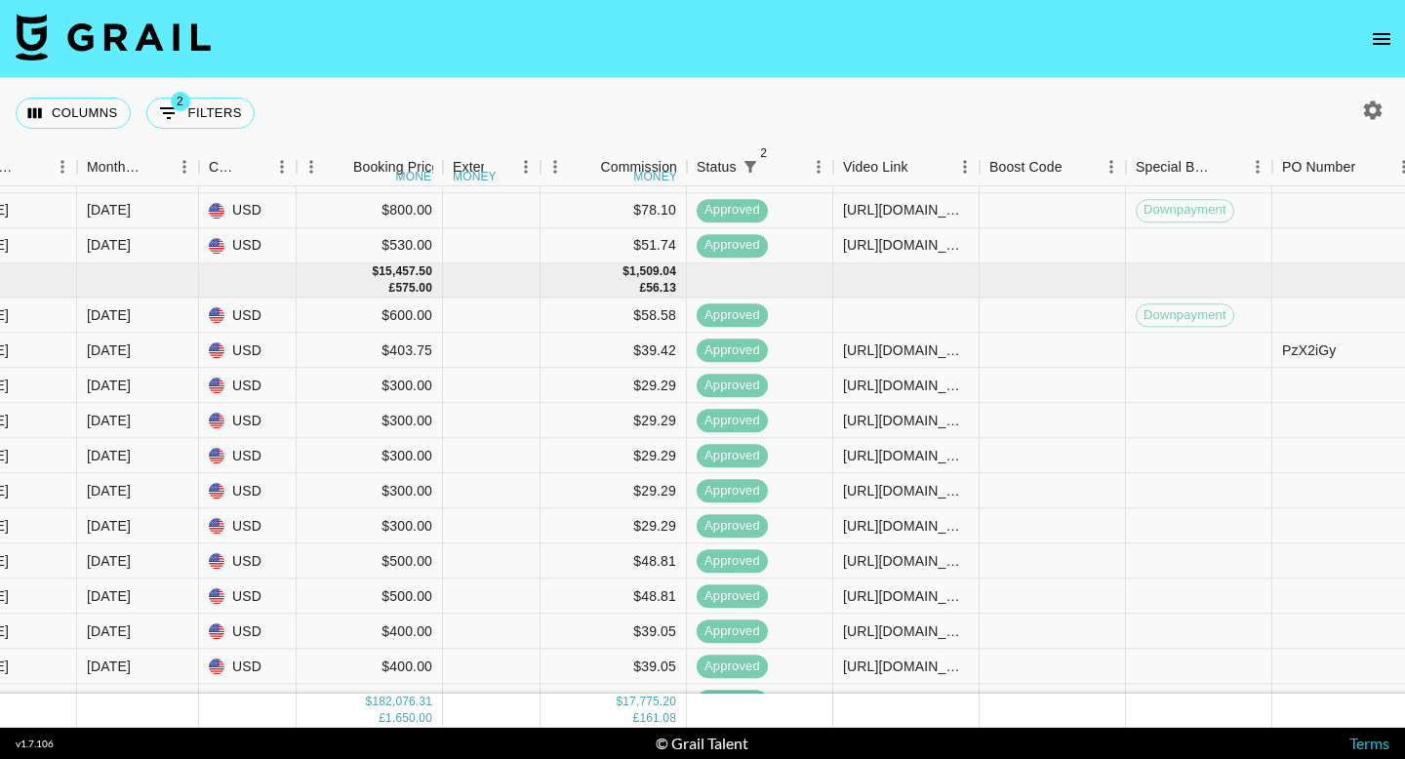
scroll to position [9458, 1377]
